Goal: Transaction & Acquisition: Book appointment/travel/reservation

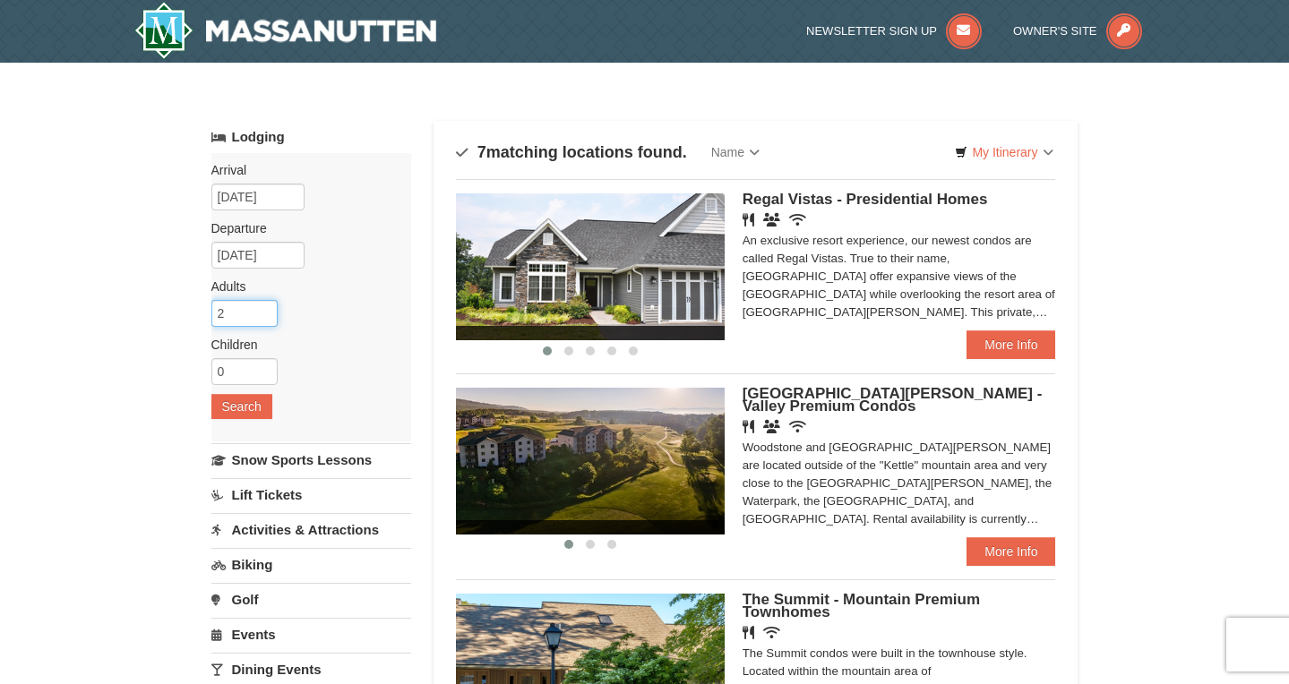
type input "1"
click at [265, 315] on input "1" at bounding box center [244, 313] width 66 height 27
type input "1"
click at [263, 369] on input "1" at bounding box center [244, 371] width 66 height 27
click at [245, 402] on button "Search" at bounding box center [241, 406] width 61 height 25
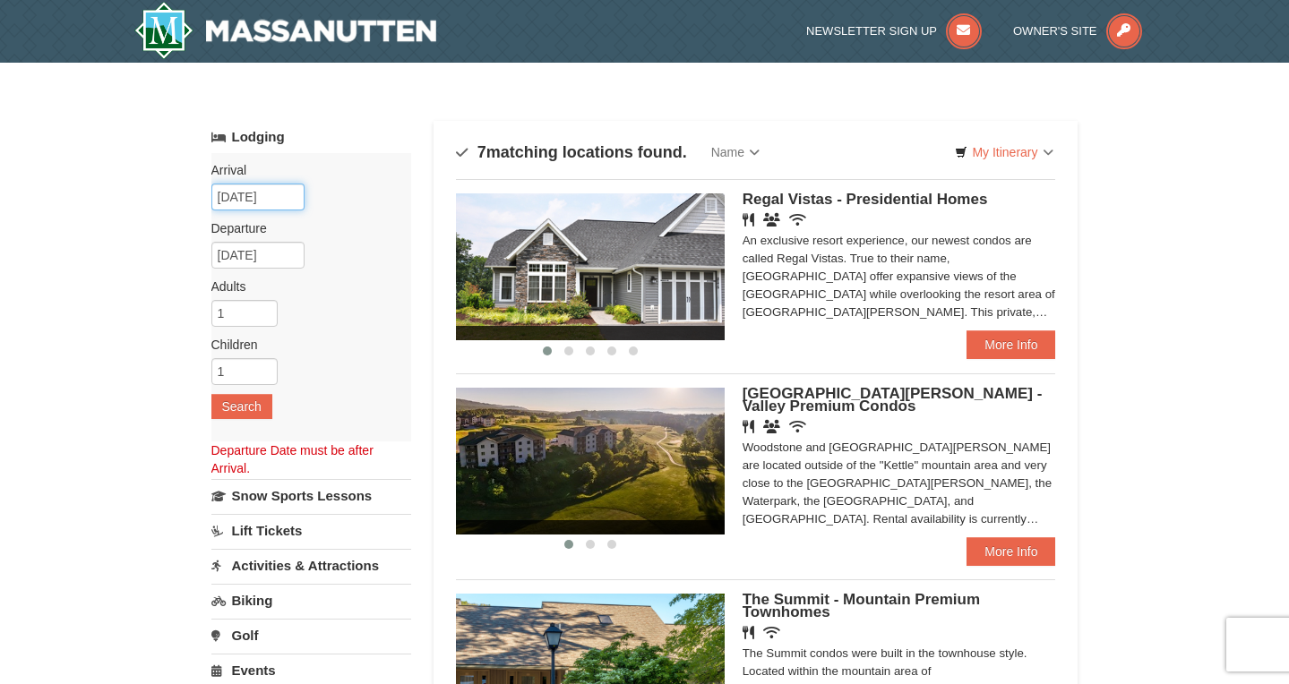
click at [253, 196] on input "09/09/2025" at bounding box center [257, 197] width 93 height 27
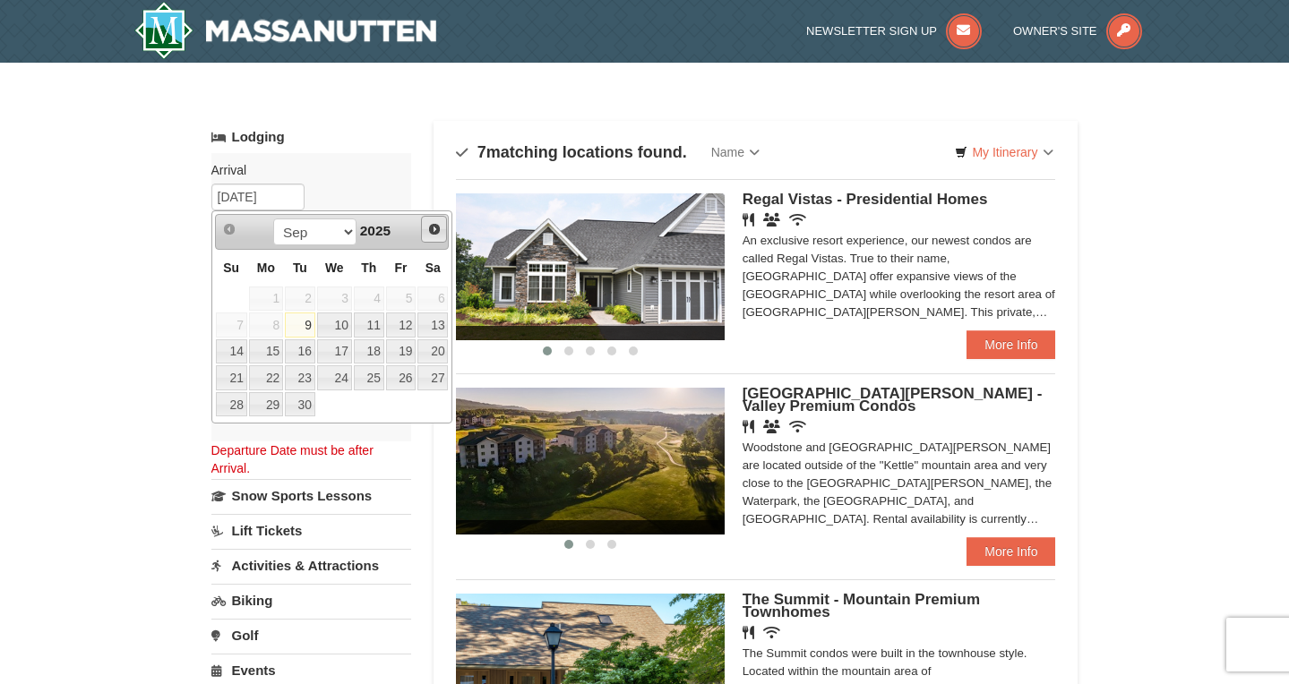
click at [433, 234] on span "Next" at bounding box center [434, 229] width 14 height 14
click at [239, 377] on link "18" at bounding box center [231, 377] width 31 height 25
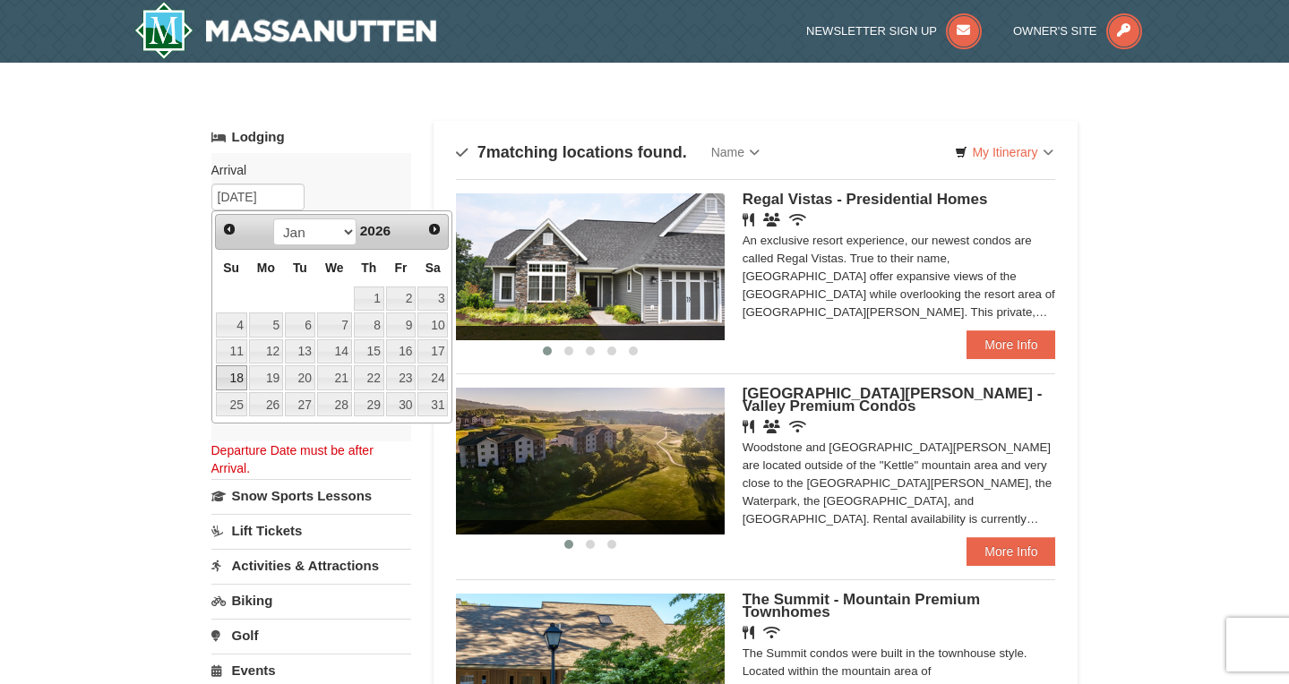
type input "[DATE]"
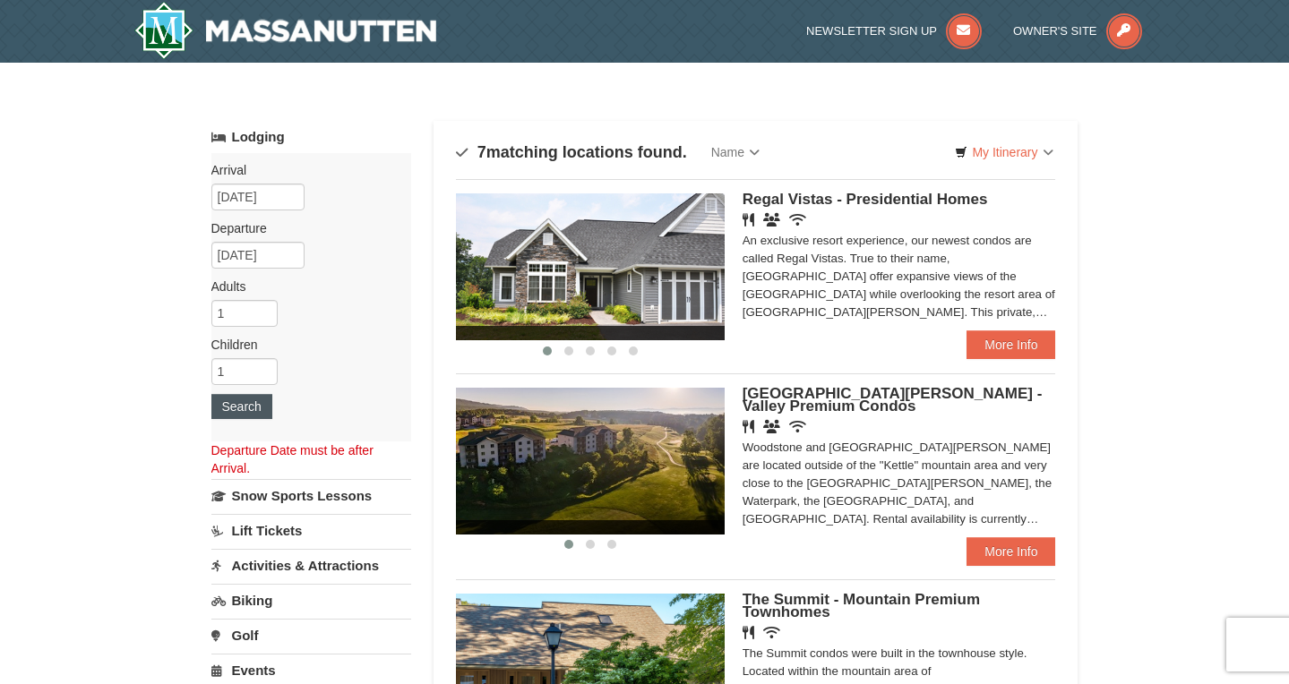
click at [249, 412] on button "Search" at bounding box center [241, 406] width 61 height 25
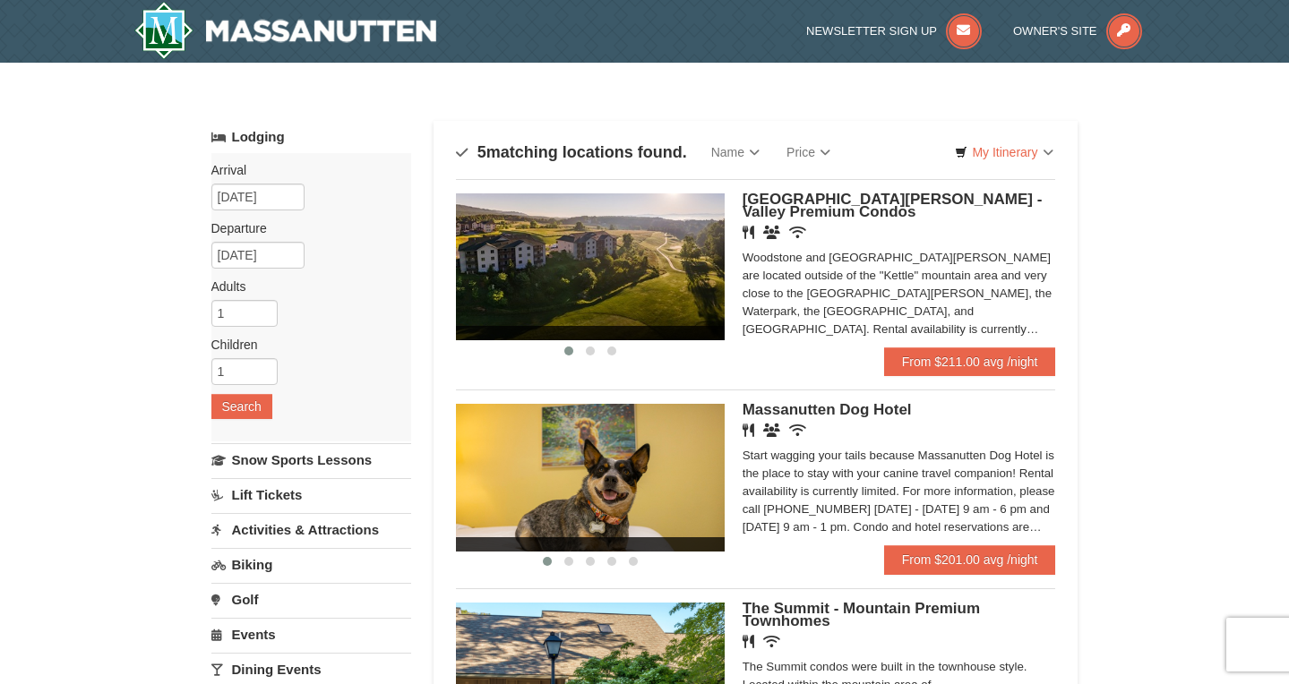
click at [1183, 348] on div "× Categories Map List Filter My Itinerary Questions? 1-540-289-9441 Lodging Arr…" at bounding box center [644, 654] width 1289 height 1182
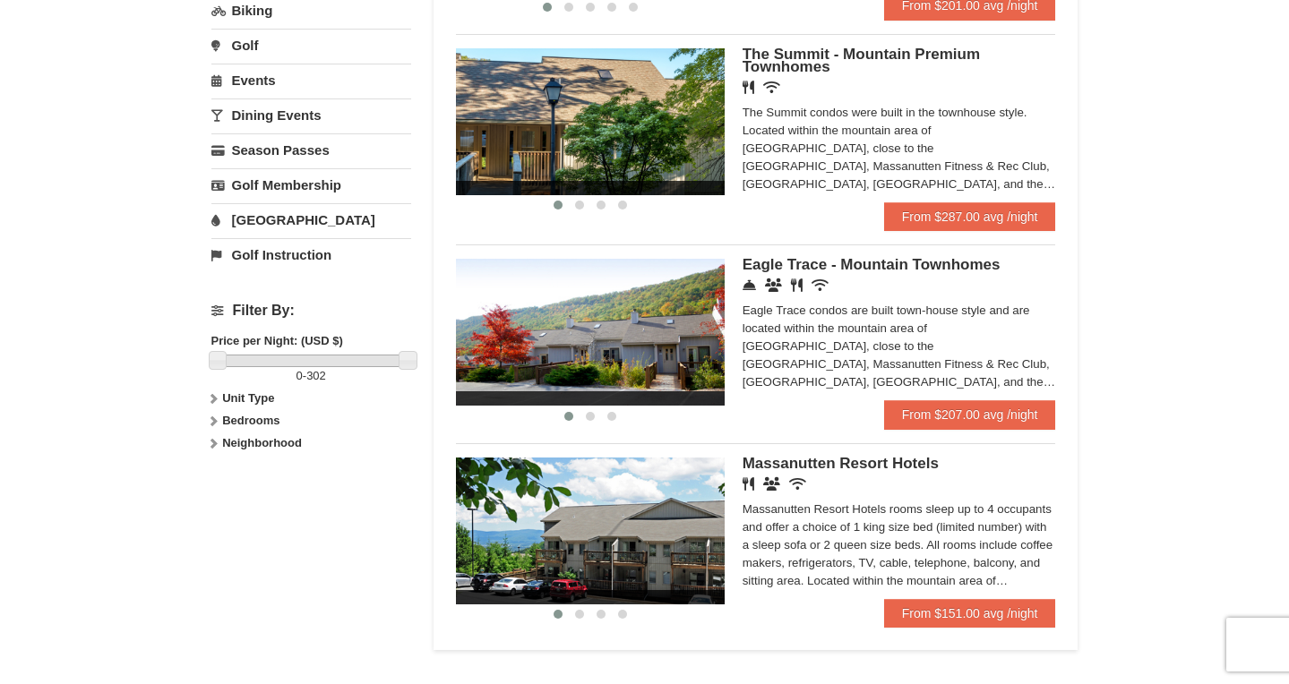
scroll to position [552, 0]
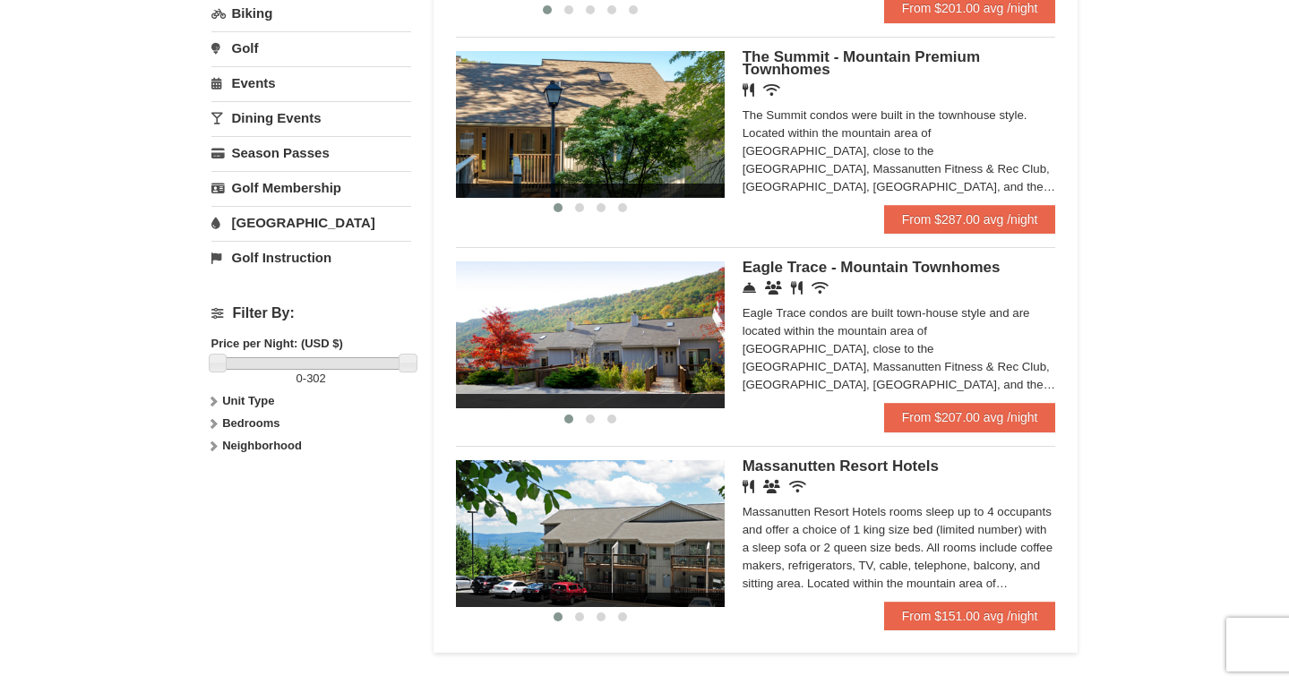
click at [640, 363] on img at bounding box center [590, 335] width 269 height 147
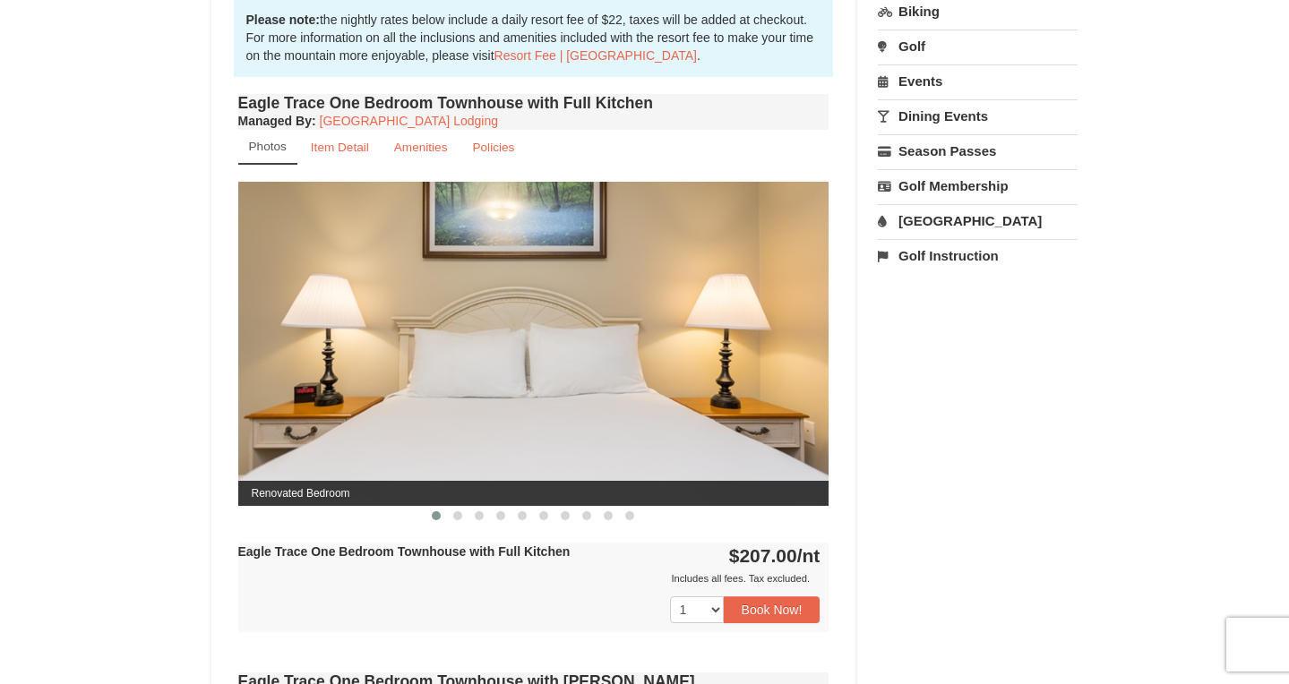
scroll to position [590, 0]
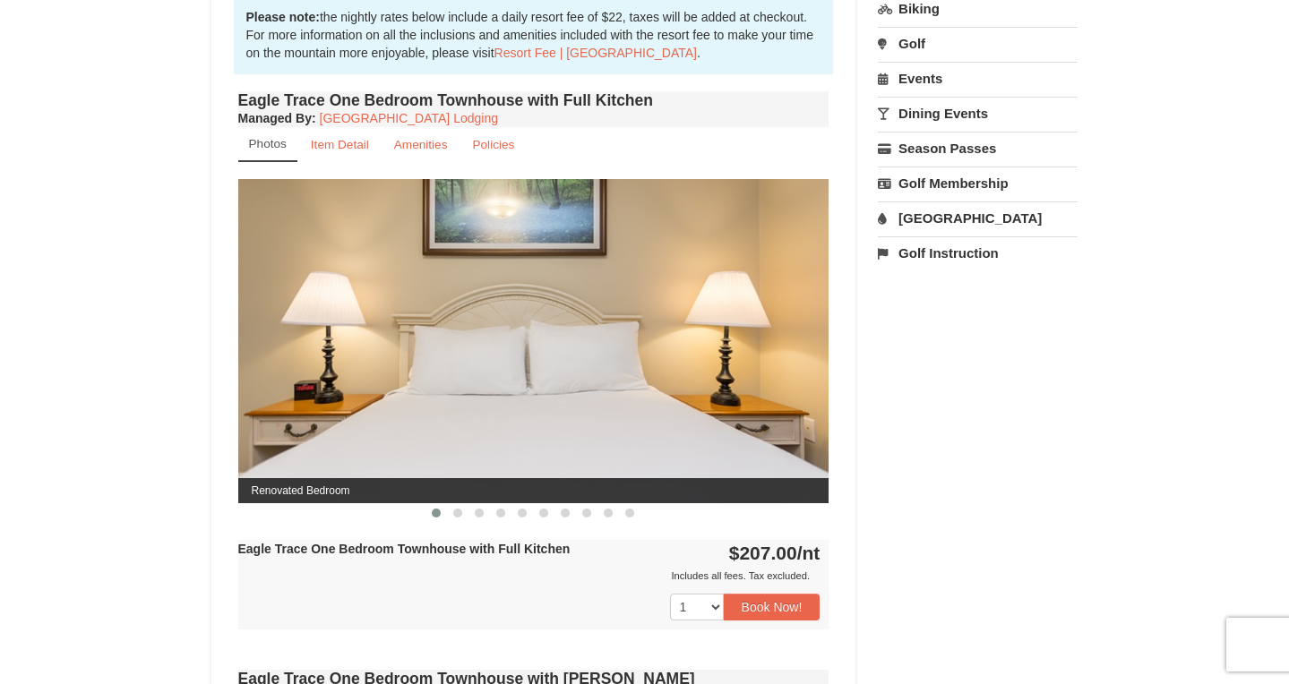
click at [607, 411] on img at bounding box center [533, 340] width 591 height 323
click at [580, 322] on img at bounding box center [533, 340] width 591 height 323
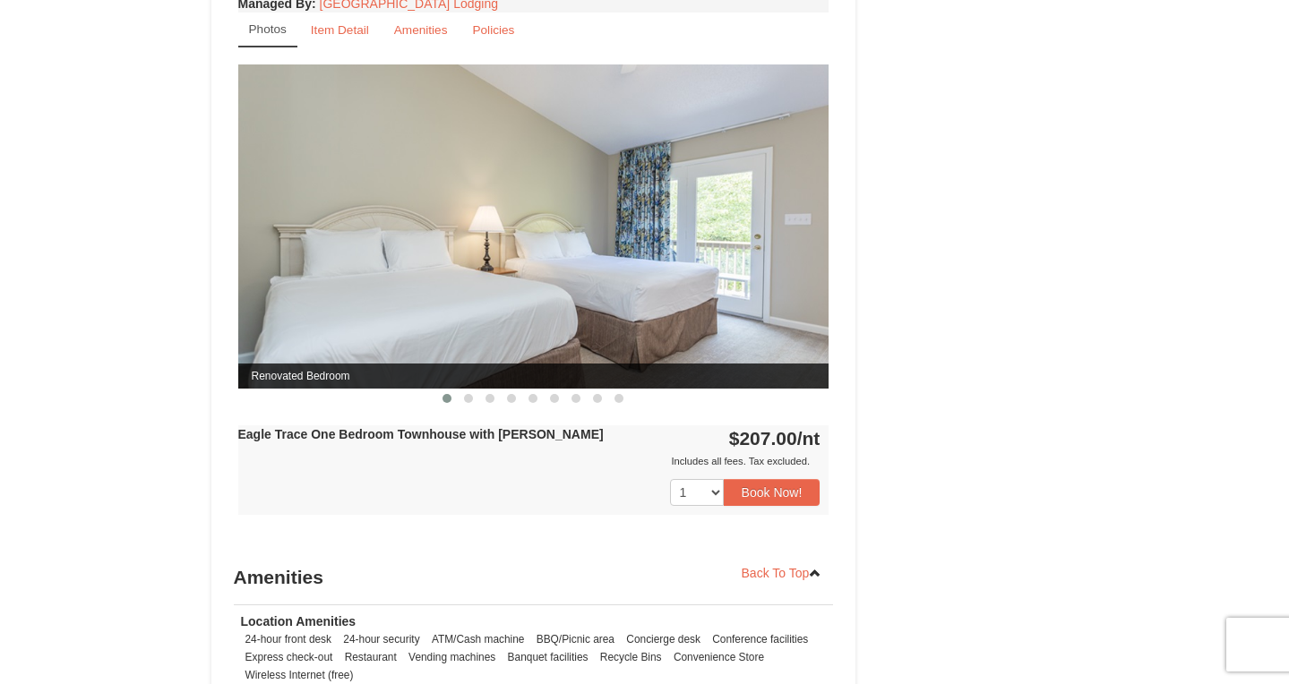
scroll to position [1280, 0]
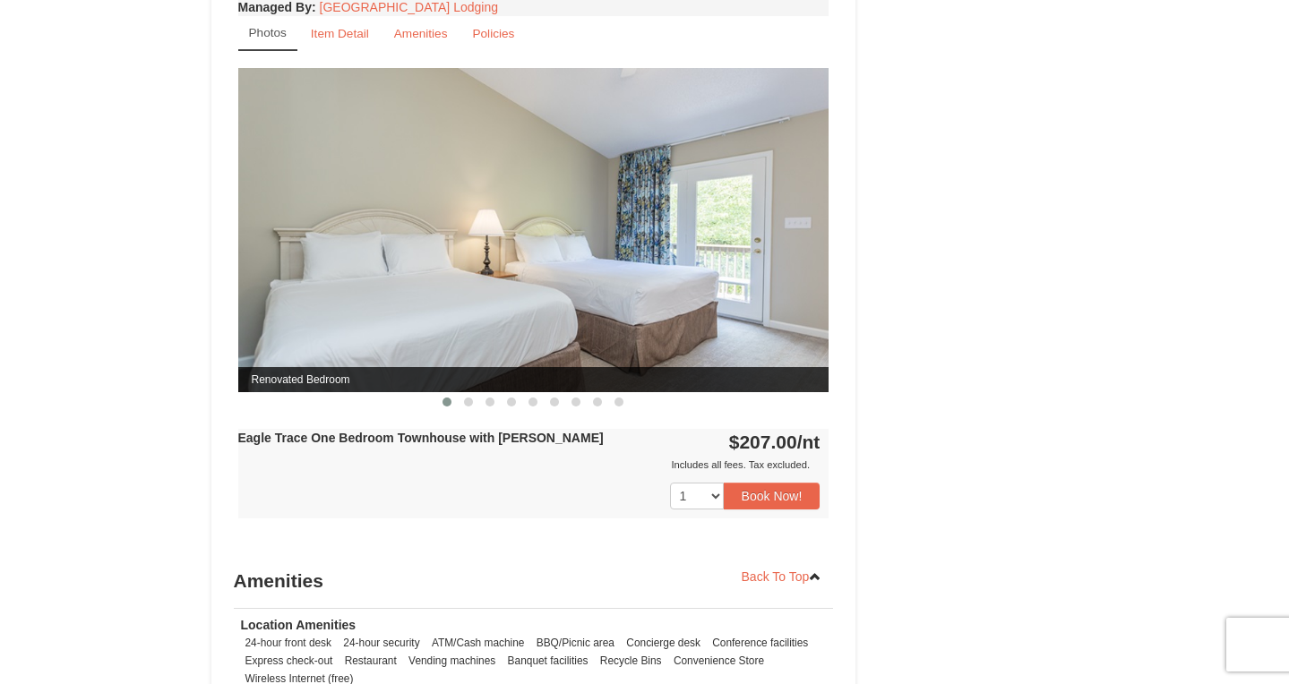
click at [667, 274] on img at bounding box center [533, 229] width 591 height 323
click at [470, 404] on span at bounding box center [468, 402] width 9 height 9
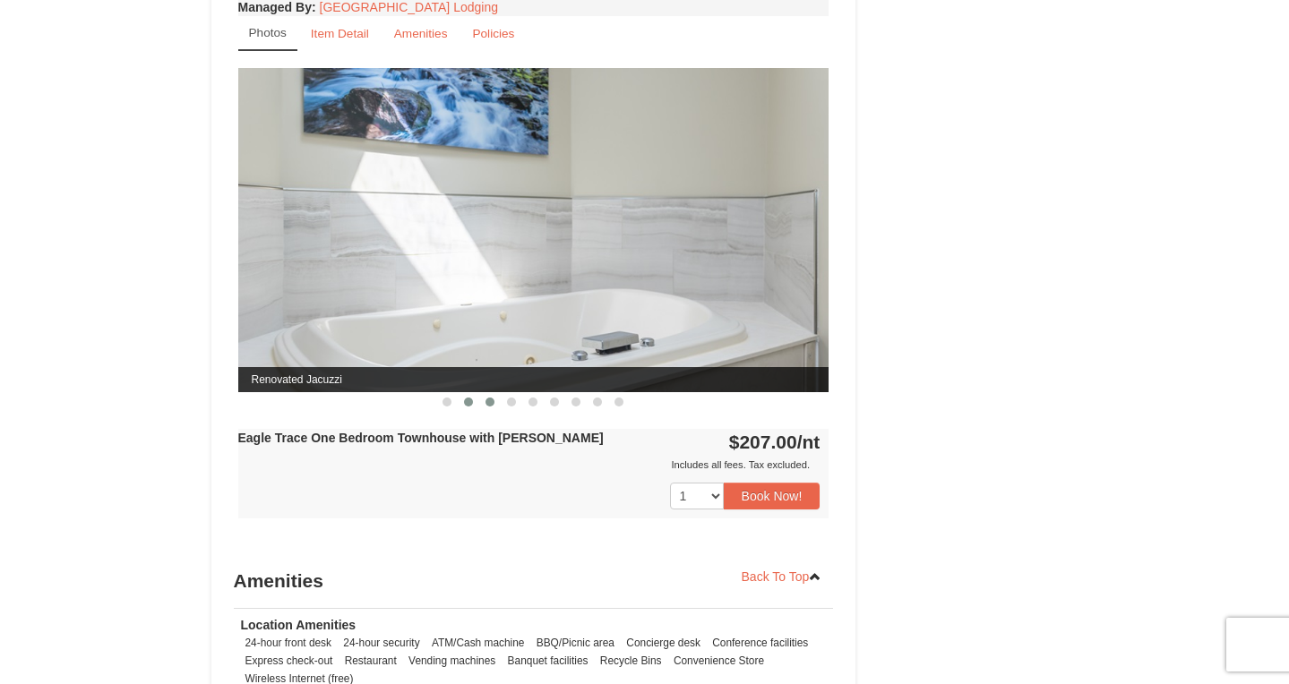
click at [493, 403] on span at bounding box center [490, 402] width 9 height 9
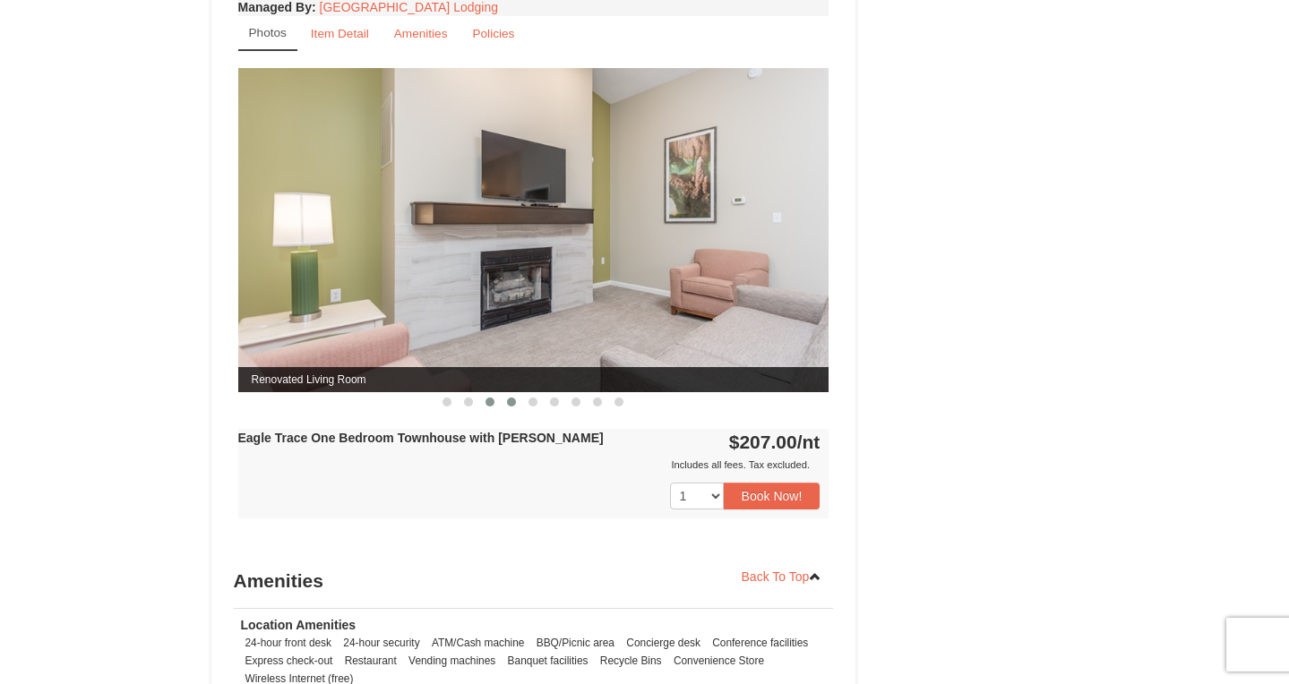
click at [512, 401] on span at bounding box center [511, 402] width 9 height 9
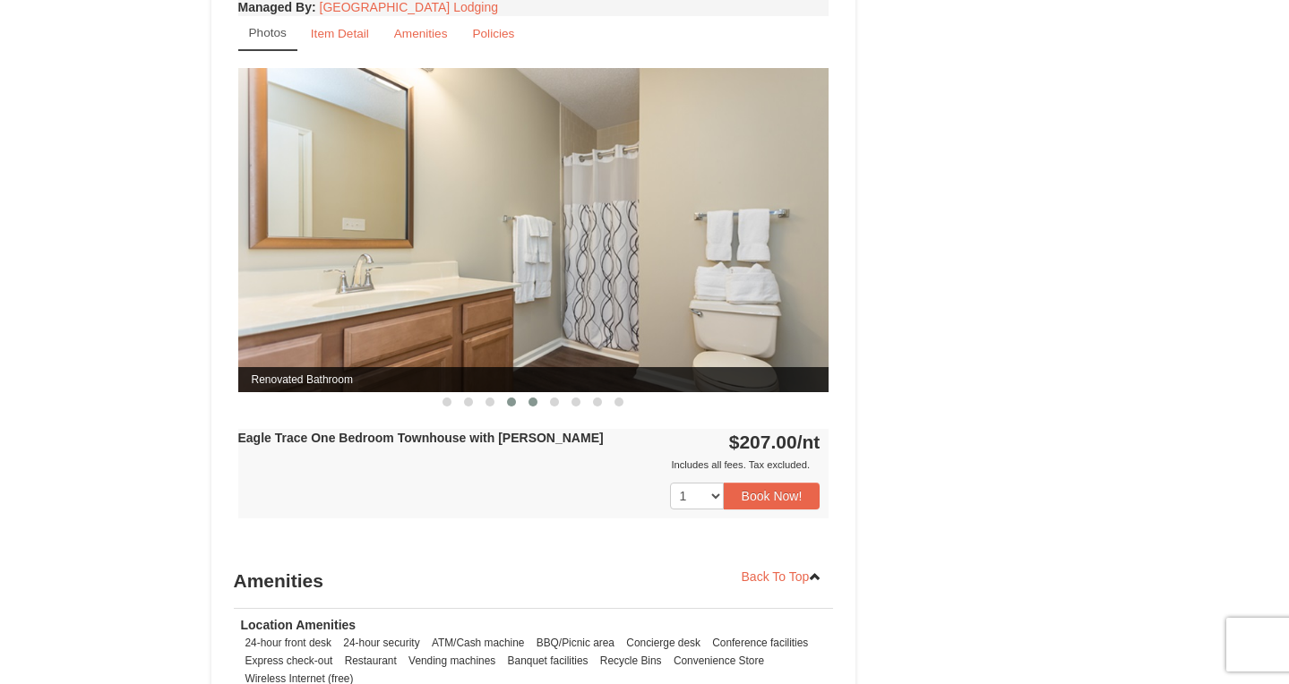
click at [535, 408] on button at bounding box center [532, 402] width 21 height 18
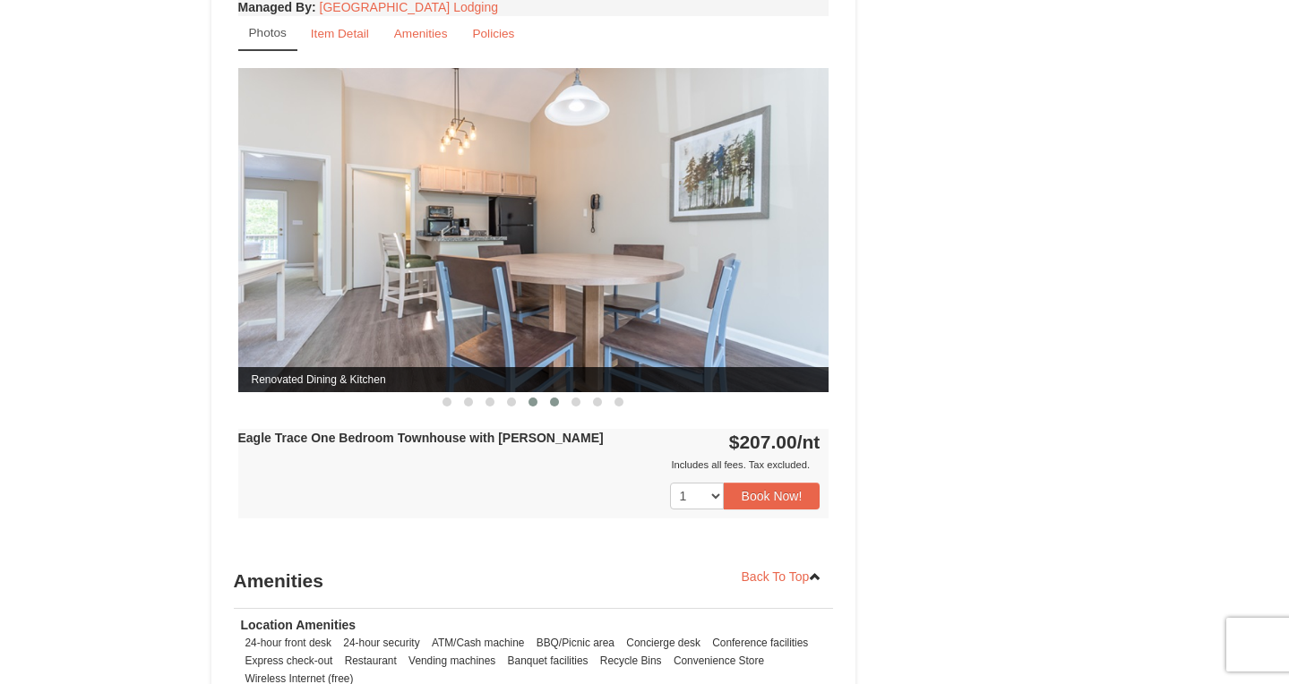
click at [556, 406] on span at bounding box center [554, 402] width 9 height 9
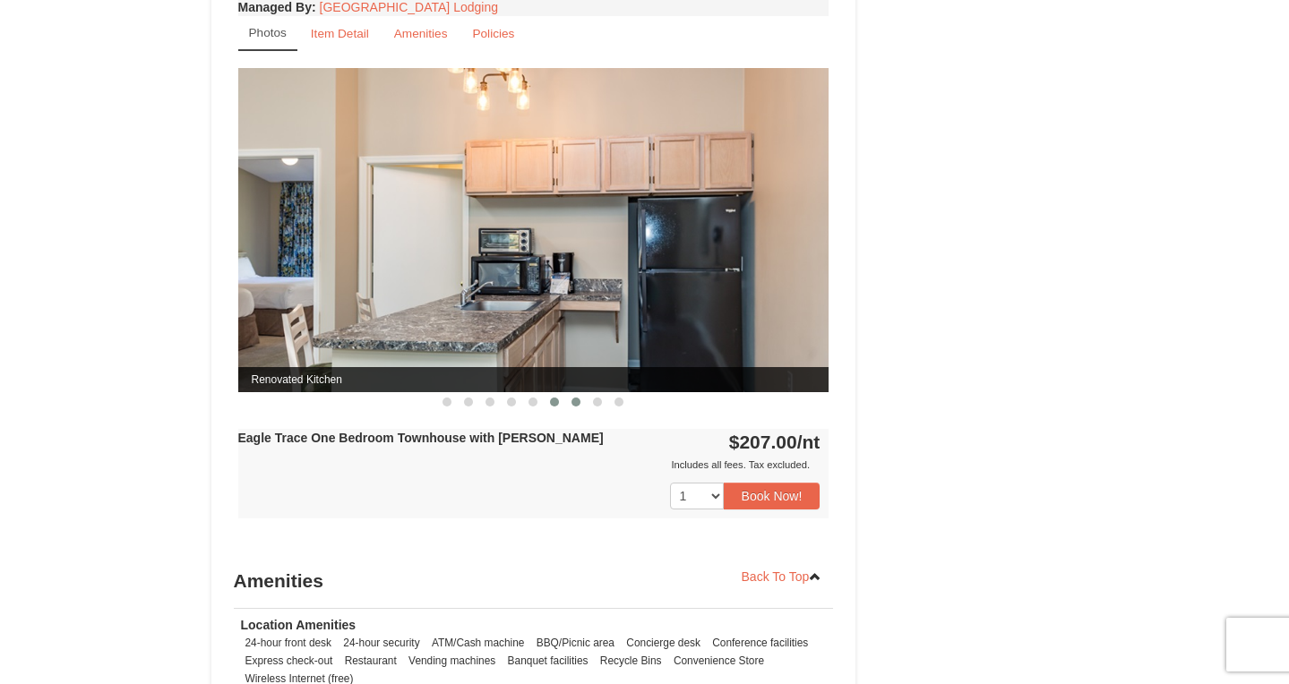
click at [580, 404] on button at bounding box center [575, 402] width 21 height 18
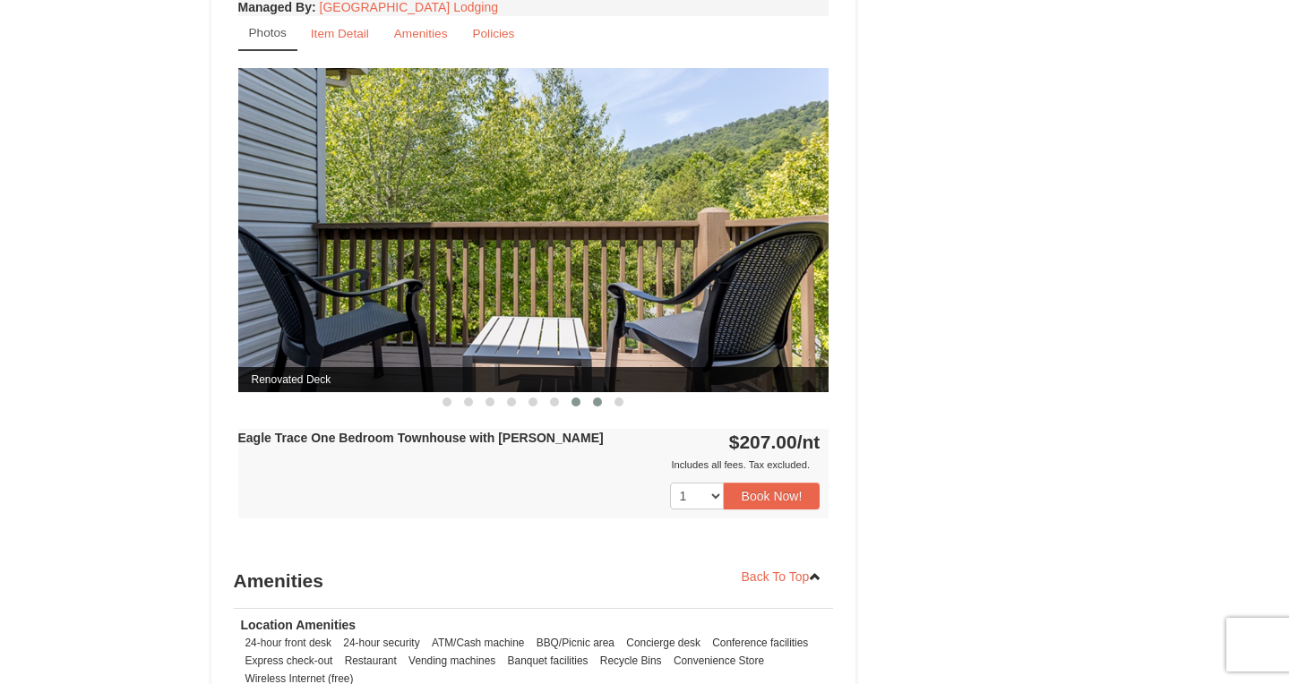
click at [599, 404] on span at bounding box center [597, 402] width 9 height 9
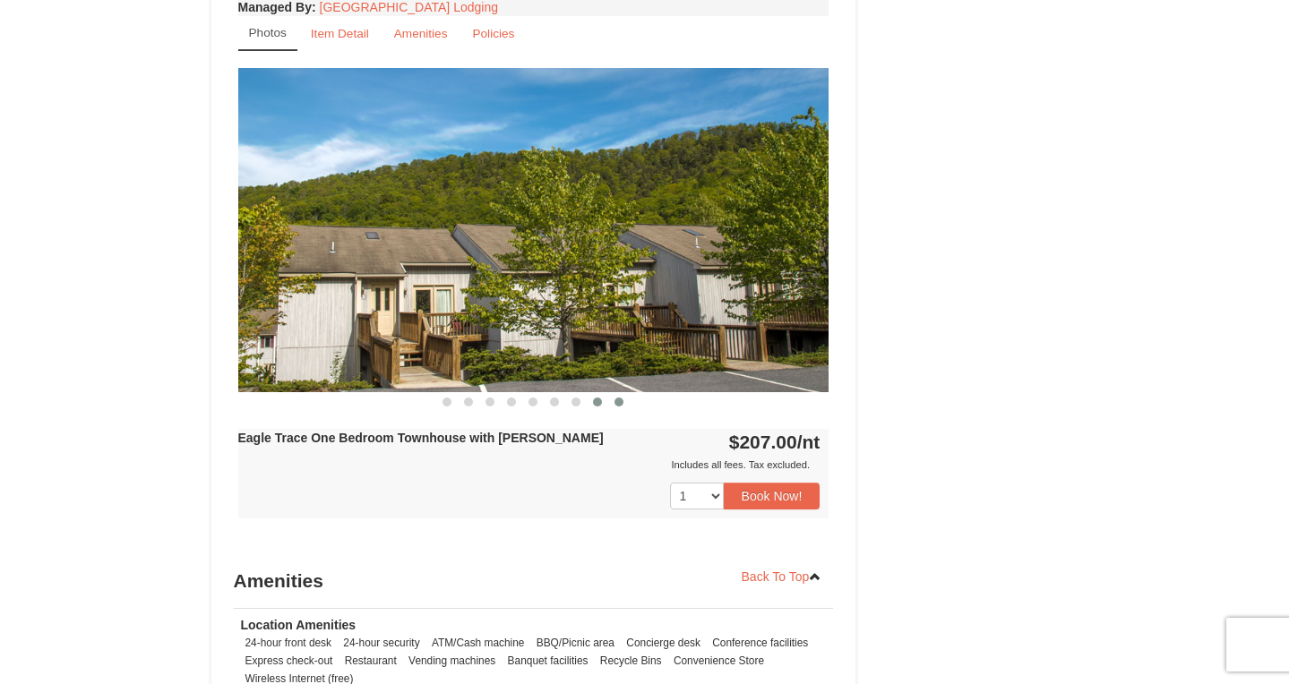
click at [622, 401] on span at bounding box center [619, 402] width 9 height 9
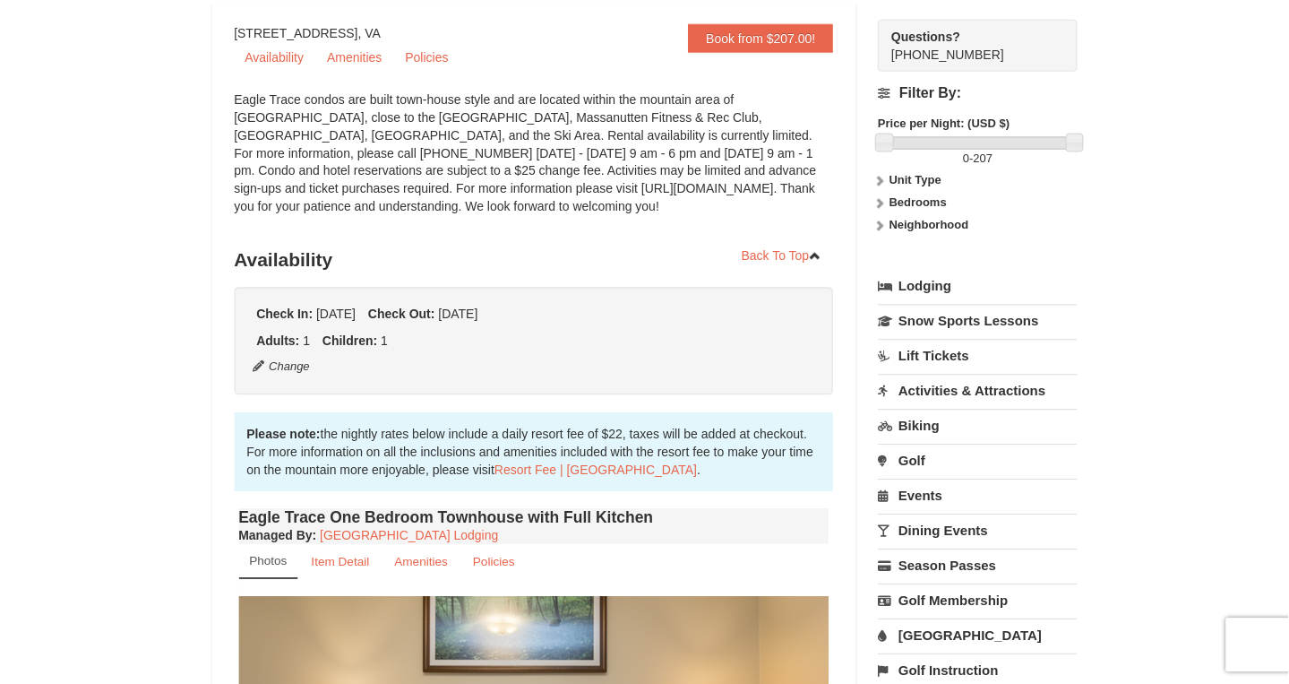
scroll to position [0, 0]
